Goal: Find specific page/section: Find specific page/section

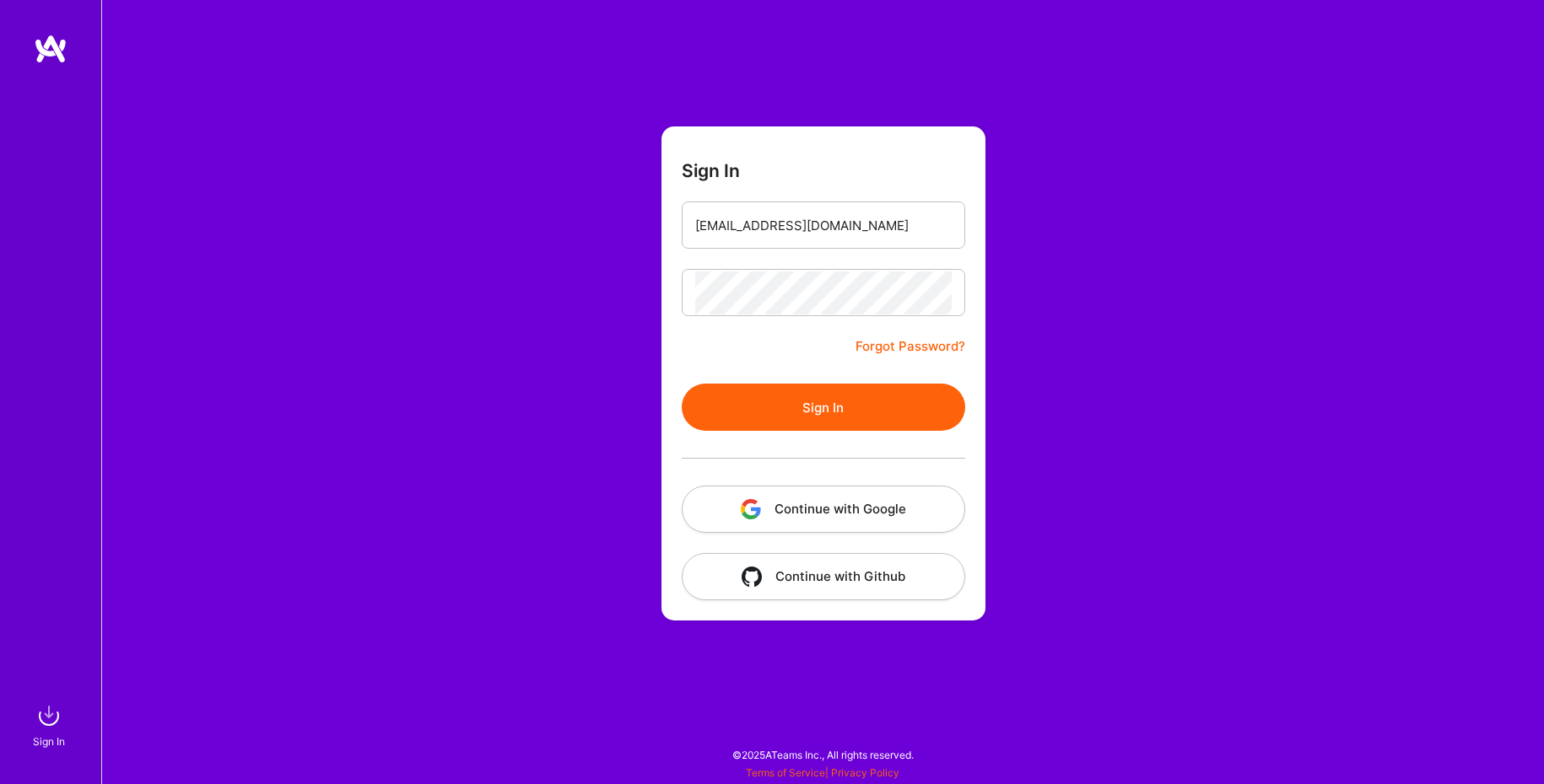
click at [766, 408] on button "Sign In" at bounding box center [823, 407] width 283 height 47
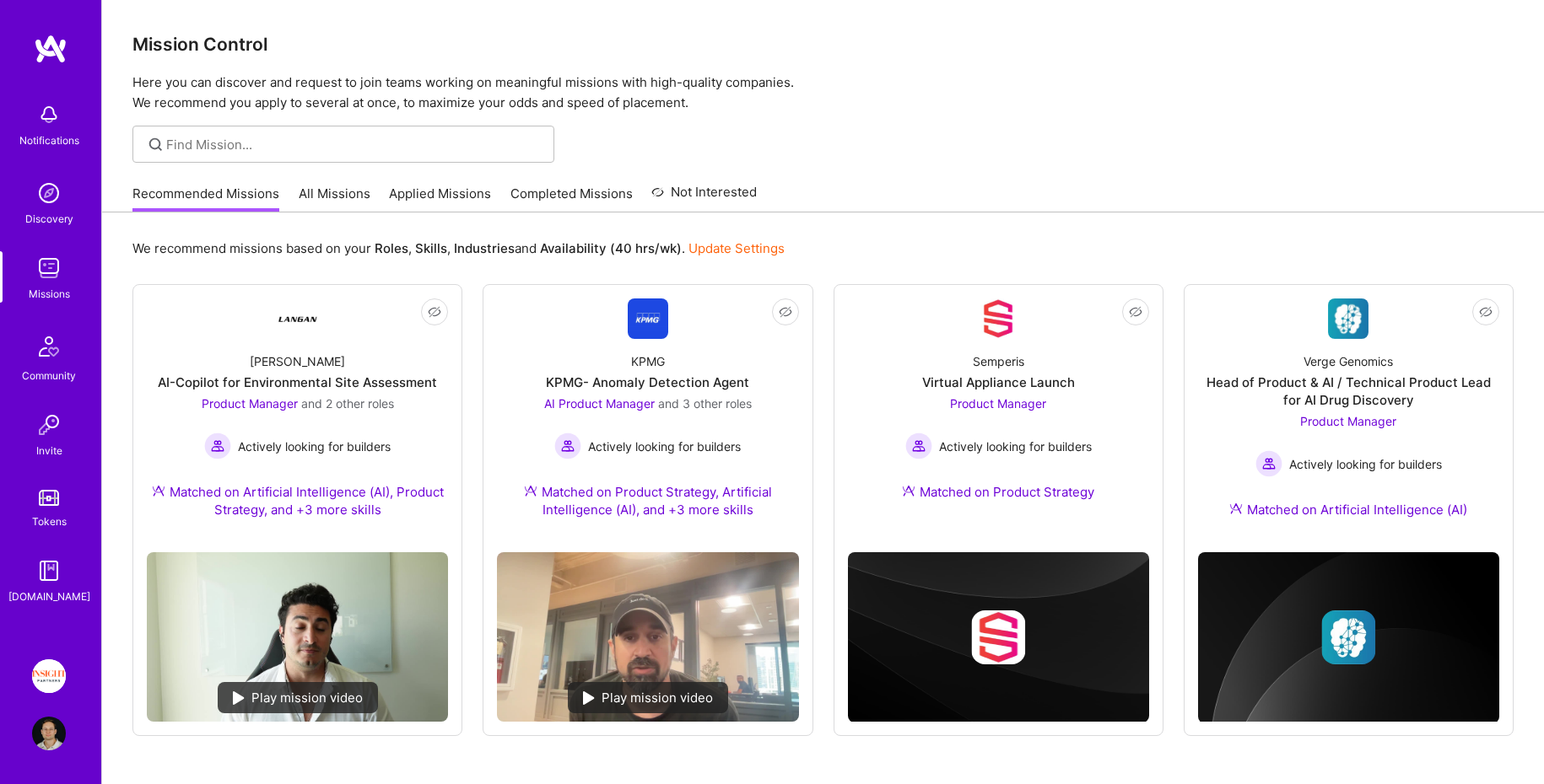
click at [47, 665] on img at bounding box center [49, 676] width 33 height 33
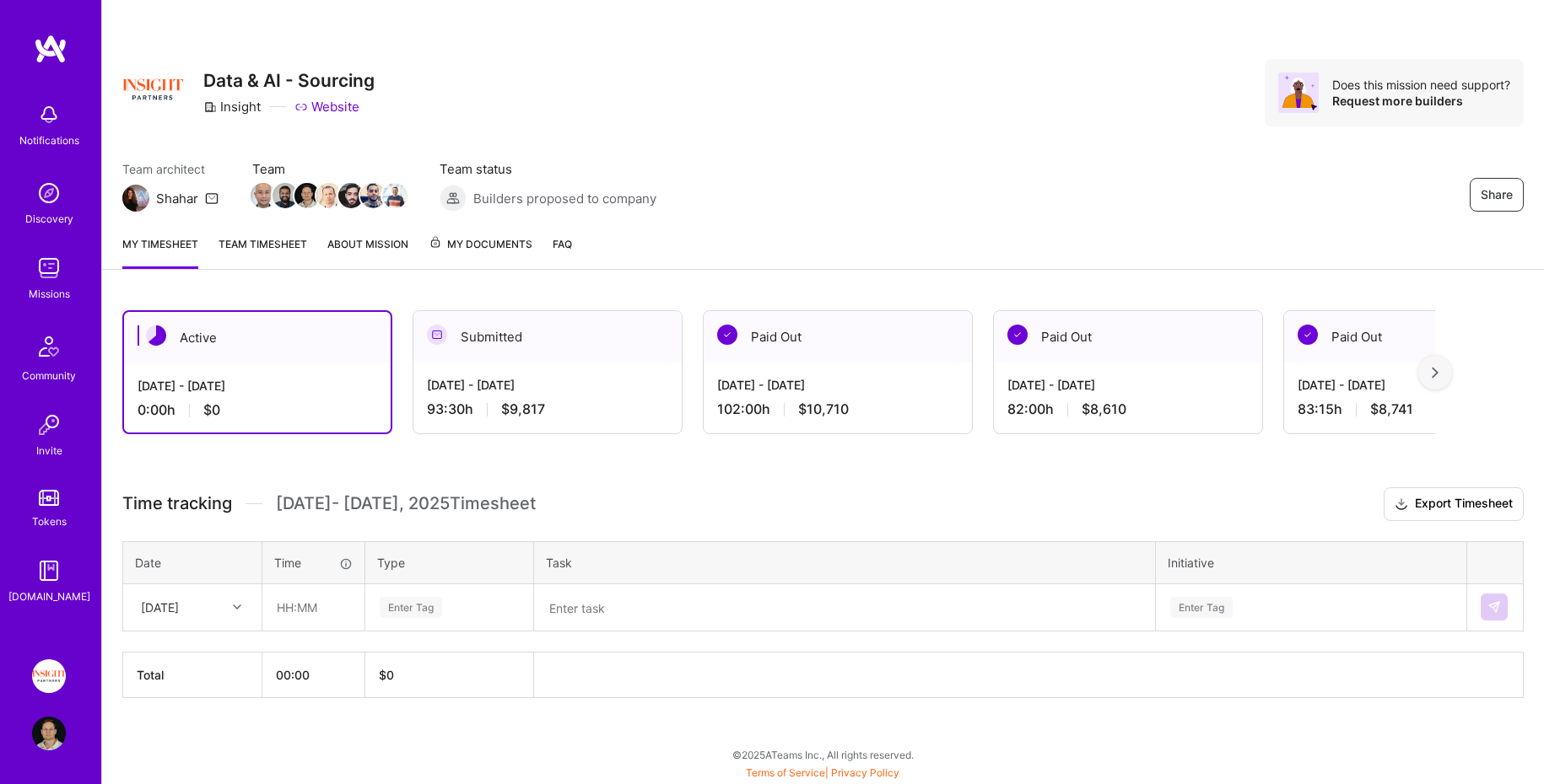
click at [244, 249] on link "Team timesheet" at bounding box center [263, 251] width 89 height 33
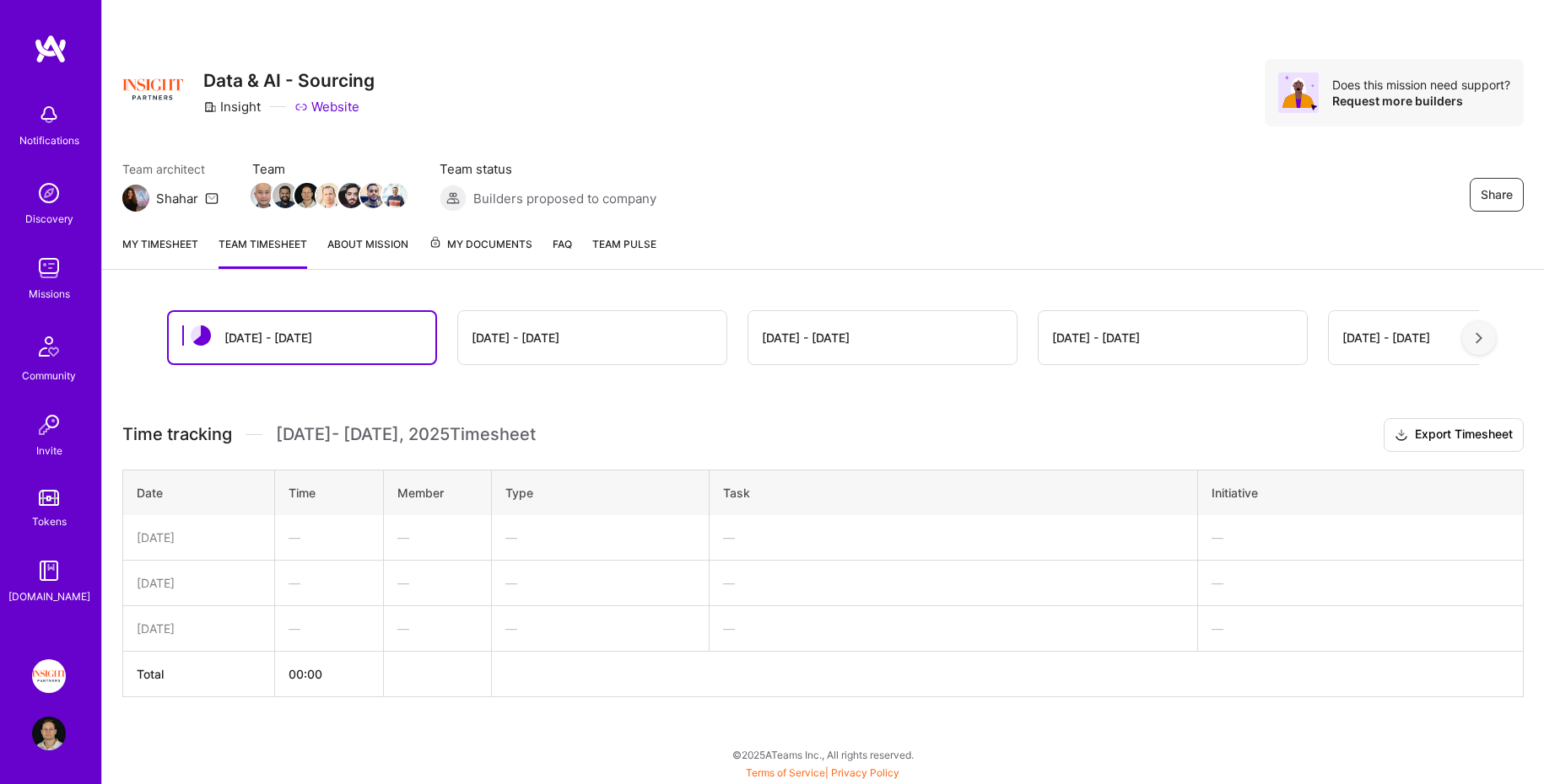
click at [557, 337] on div "[DATE] - [DATE]" at bounding box center [592, 337] width 268 height 53
